Goal: Task Accomplishment & Management: Complete application form

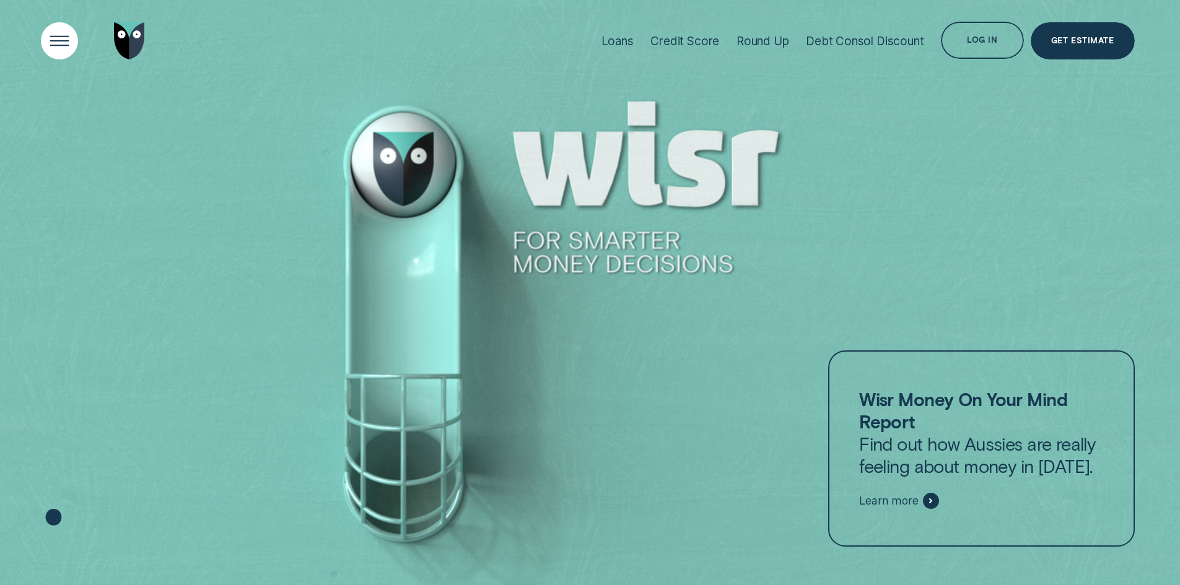
click at [48, 30] on div "Open Menu" at bounding box center [59, 41] width 53 height 53
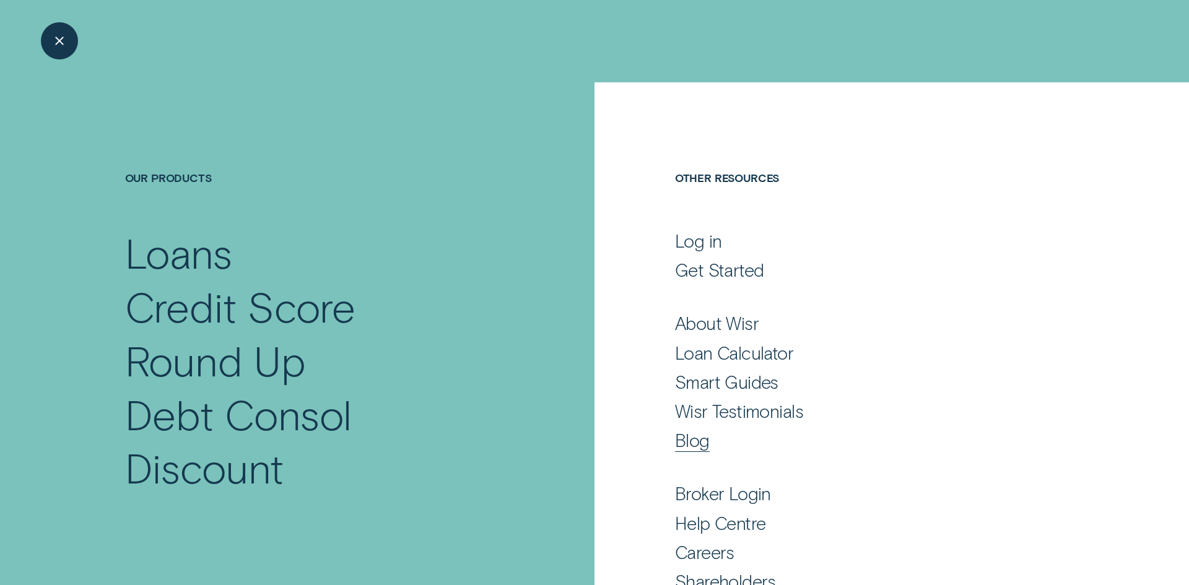
scroll to position [61, 0]
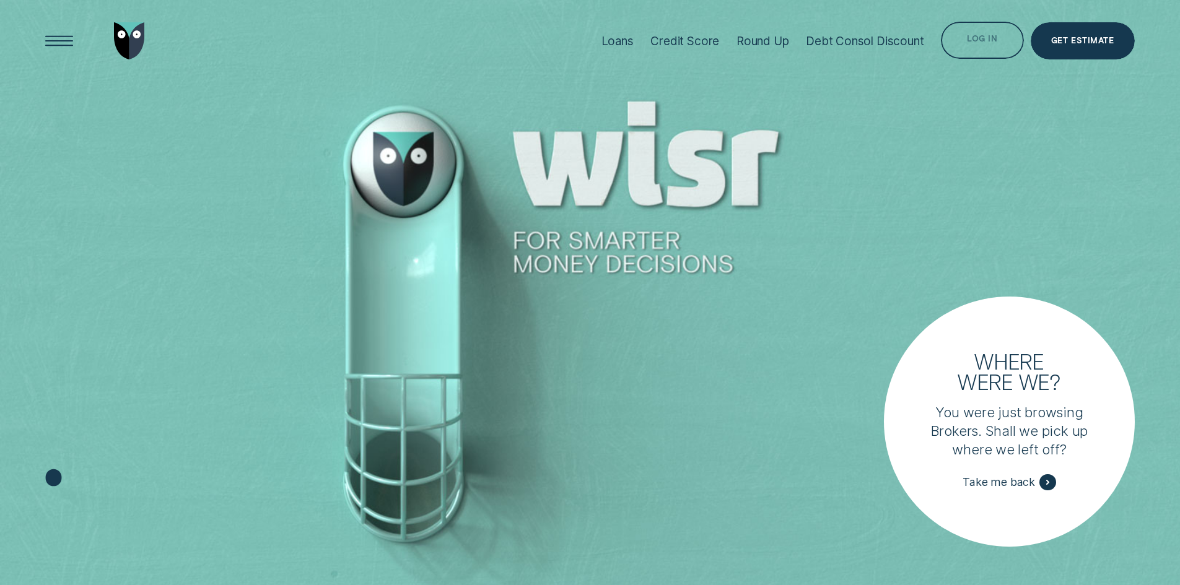
click at [983, 38] on div "Log in" at bounding box center [982, 41] width 30 height 7
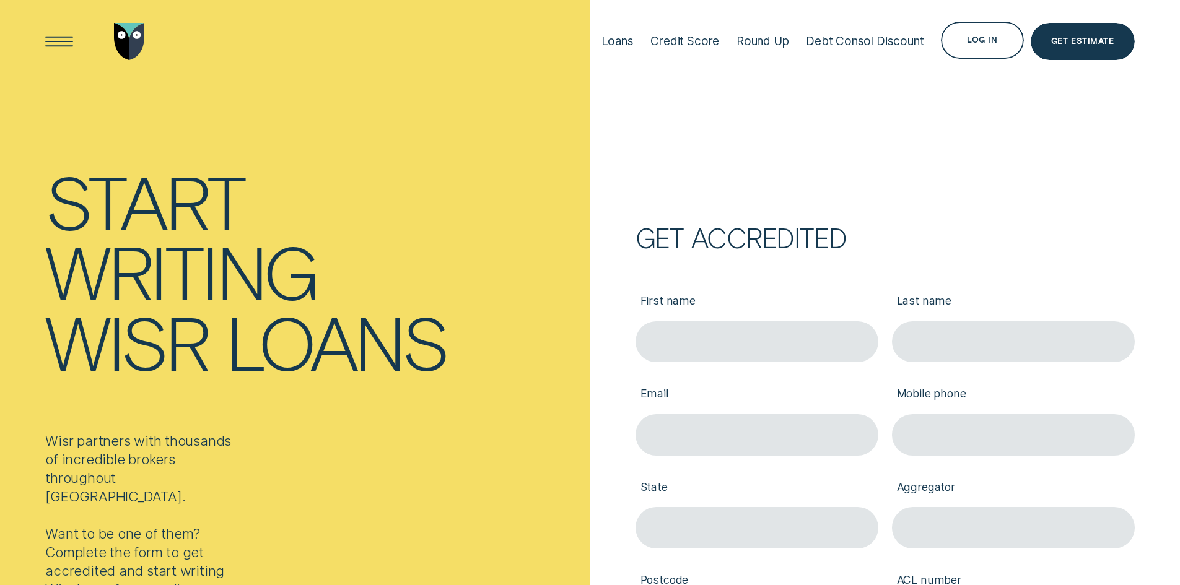
click at [705, 362] on div "Email" at bounding box center [757, 408] width 256 height 93
click at [698, 348] on input "First name" at bounding box center [756, 341] width 243 height 41
type input "sean"
type input "Halyard"
type input "0404354695"
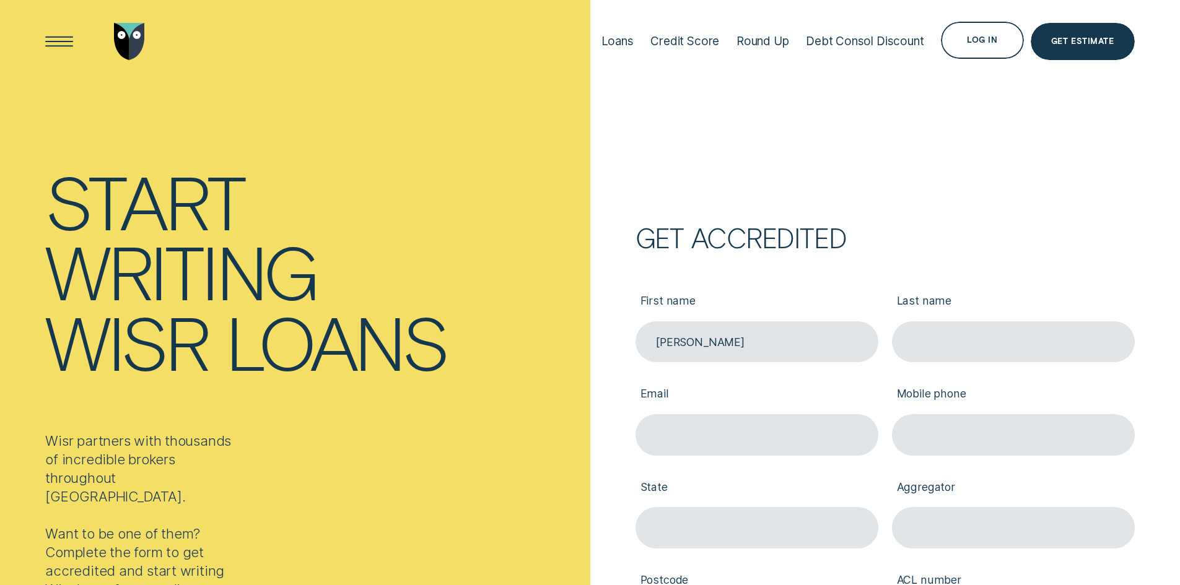
type input "NSW"
type input "2232"
click at [730, 443] on input "Email" at bounding box center [756, 434] width 243 height 41
type input "sean@bigbearwealth.com.au"
click at [660, 364] on div "Email sean@bigbearwealth.com.au" at bounding box center [757, 408] width 256 height 93
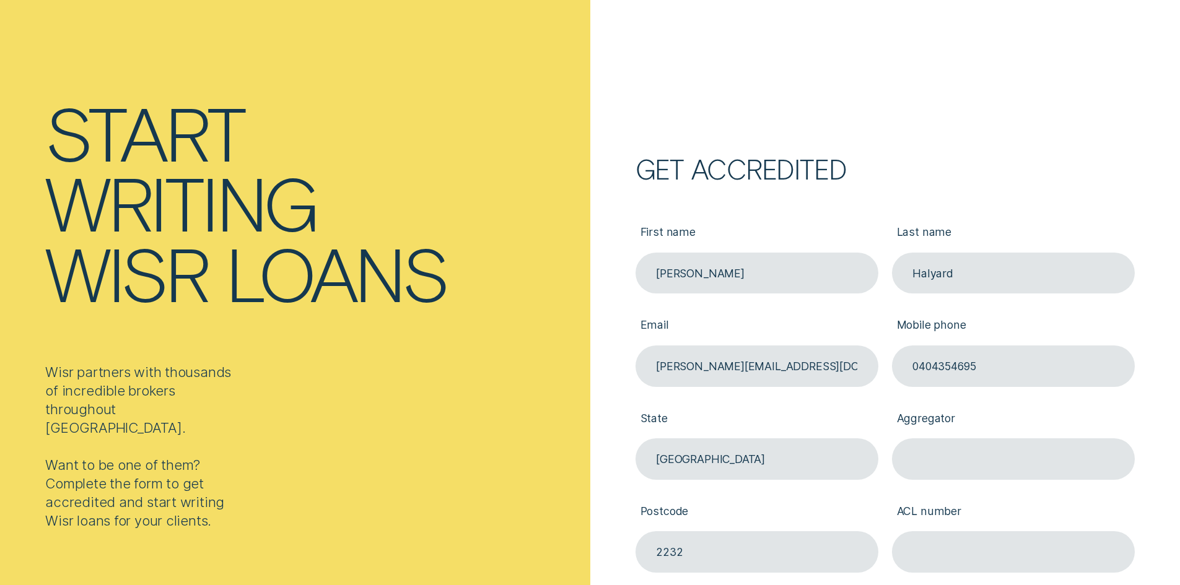
scroll to position [186, 0]
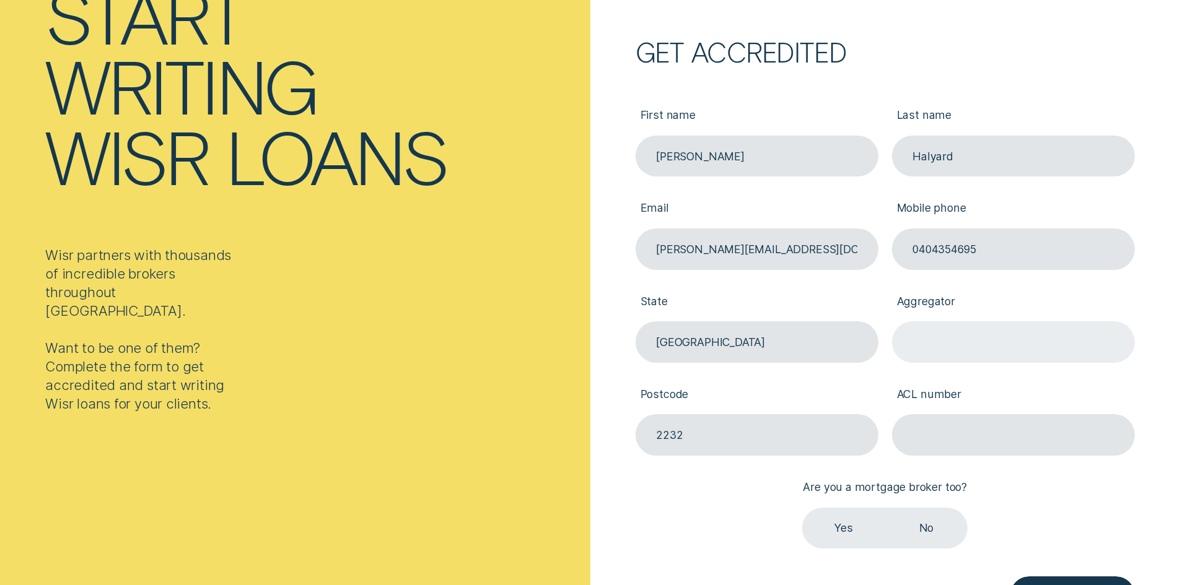
click at [960, 355] on input "Aggregator" at bounding box center [1013, 341] width 243 height 41
type input "Finsure"
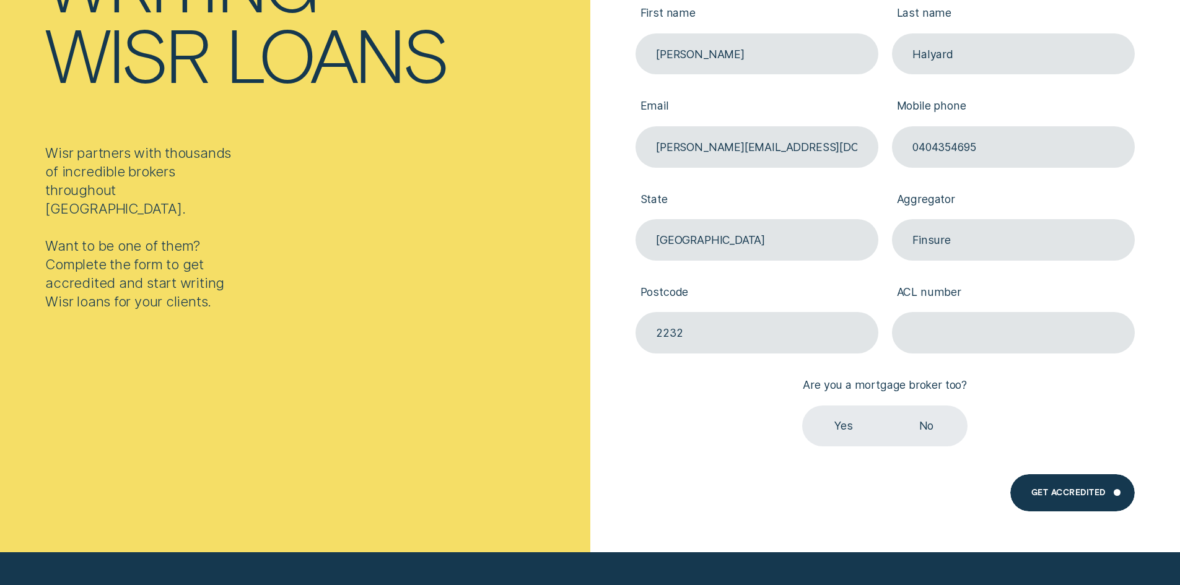
scroll to position [310, 0]
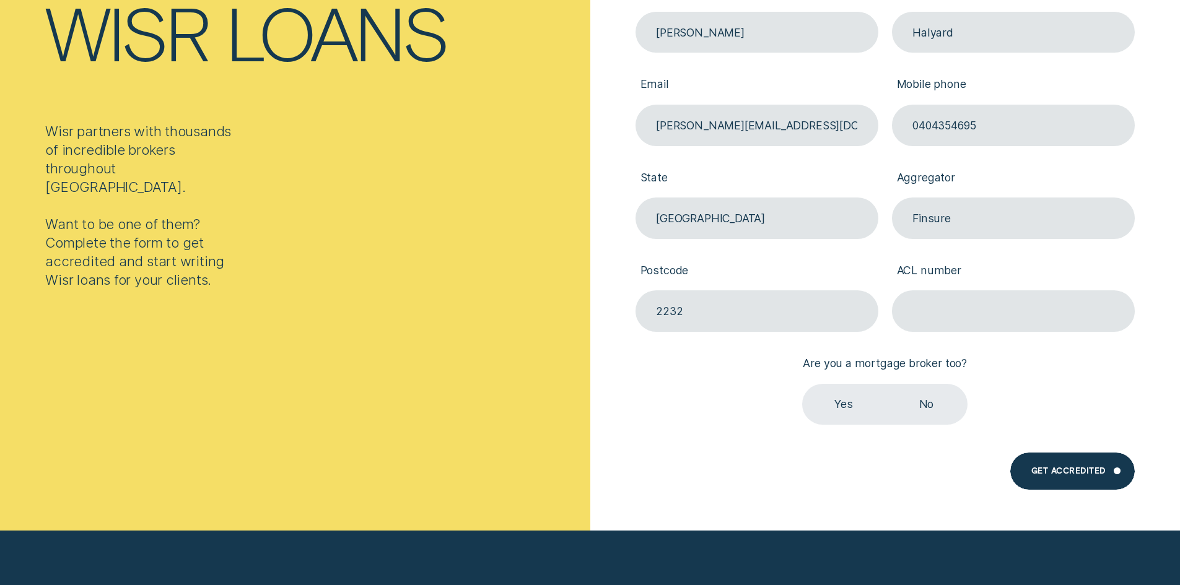
click at [871, 406] on label "Yes" at bounding box center [843, 404] width 82 height 41
click at [802, 384] on input "Yes" at bounding box center [802, 384] width 0 height 0
click at [958, 332] on div "Are you a mortgage broker too? Are you a mortgage broker too? Yes No" at bounding box center [885, 378] width 256 height 93
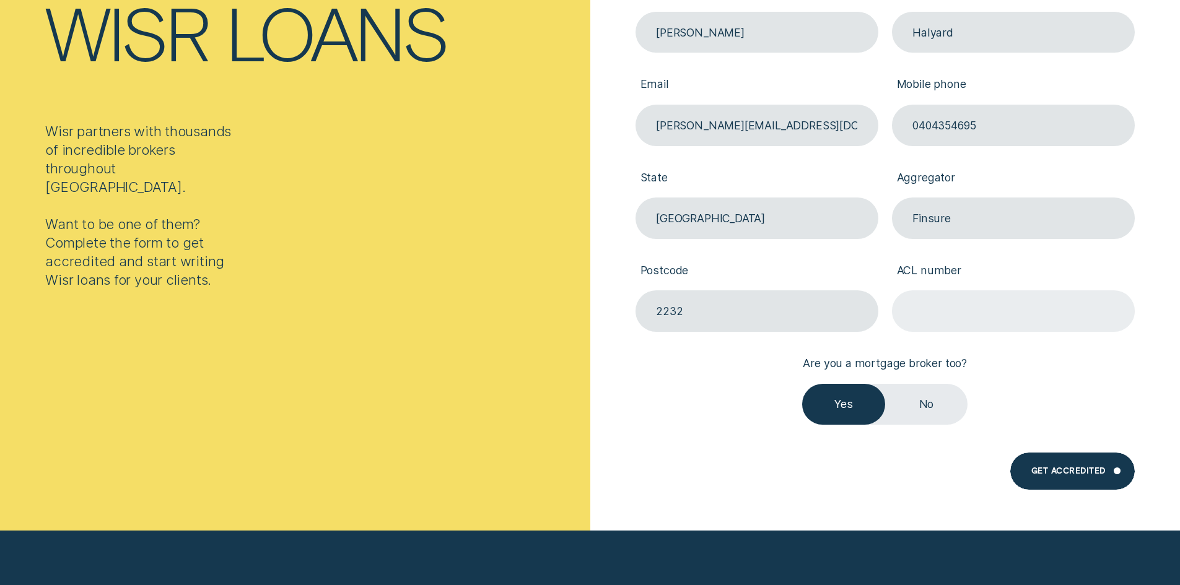
click at [981, 295] on input "ACL number" at bounding box center [1013, 310] width 243 height 41
click at [965, 318] on input "ACL number" at bounding box center [1013, 310] width 243 height 41
type input "571630"
click at [1086, 466] on div "Get Accredited" at bounding box center [1072, 471] width 124 height 37
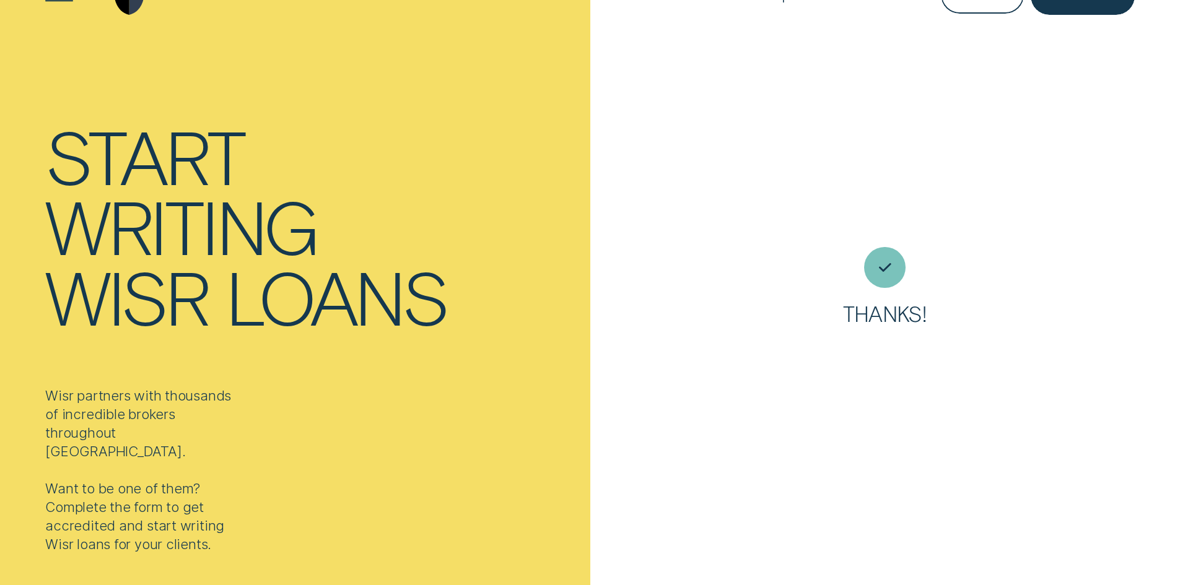
scroll to position [41, 0]
